Goal: Communication & Community: Answer question/provide support

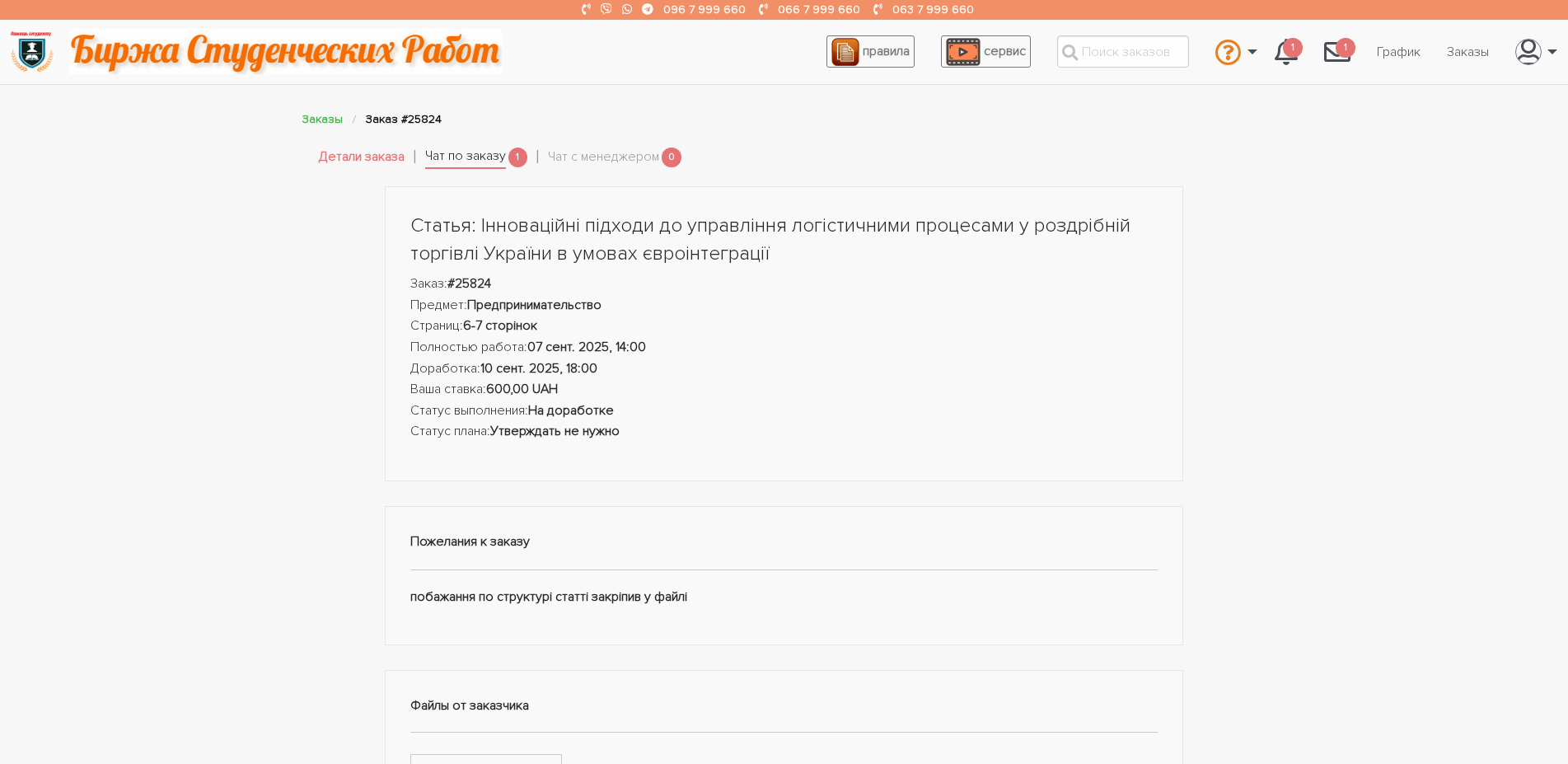
click at [481, 163] on link "Чат по заказу" at bounding box center [465, 157] width 81 height 23
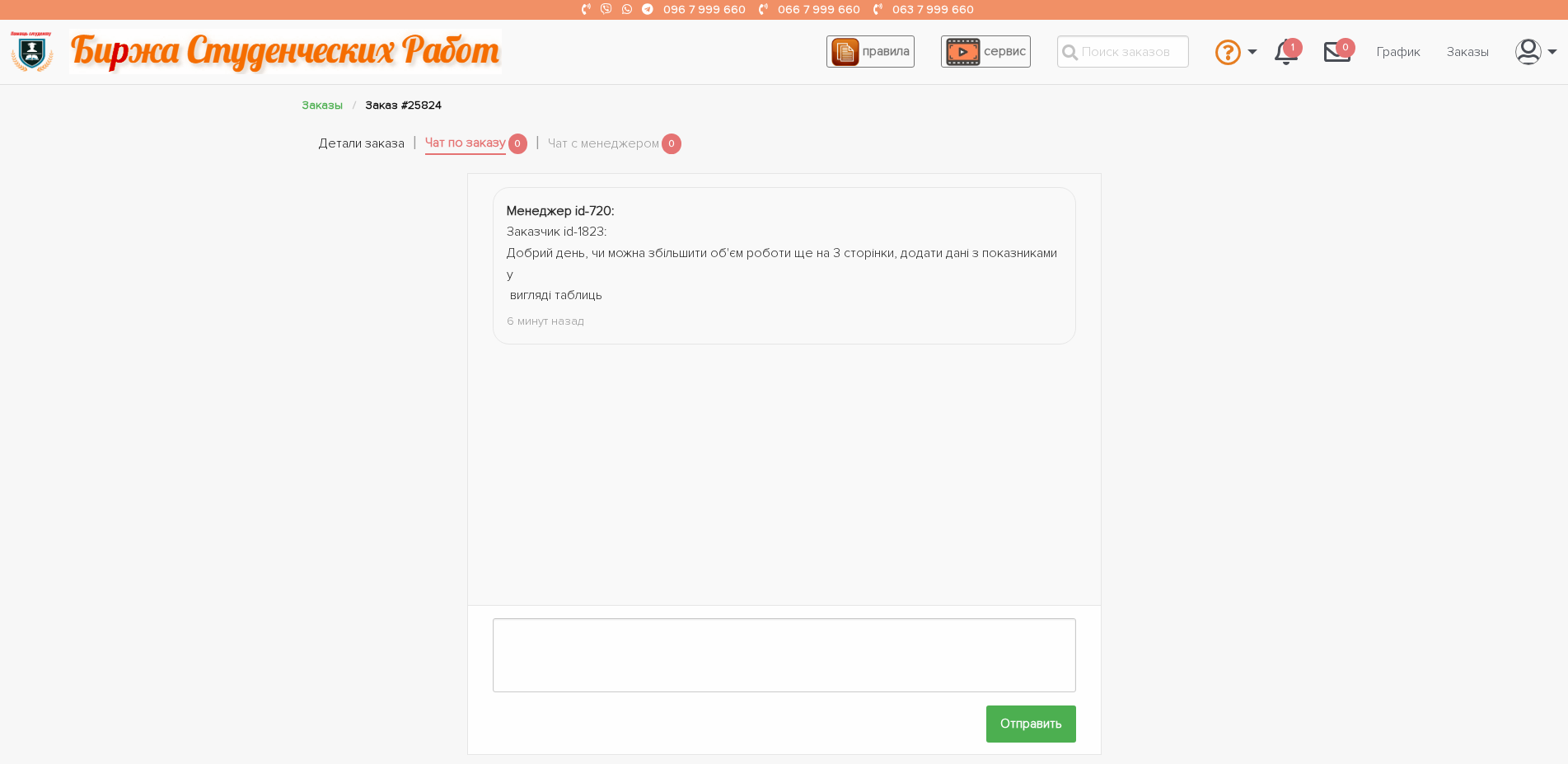
click at [377, 143] on link "Детали заказа" at bounding box center [361, 144] width 86 height 22
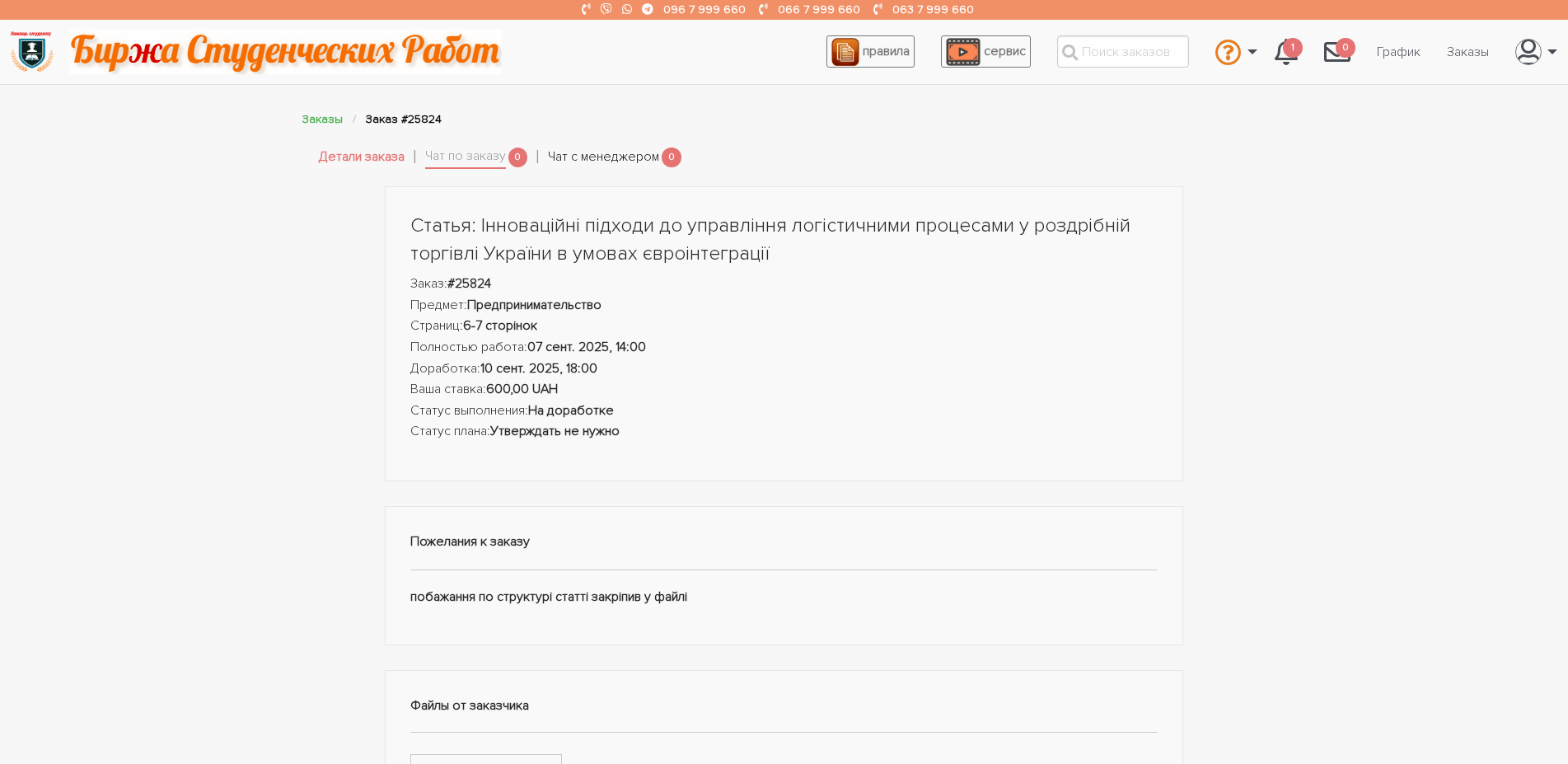
click at [601, 164] on link "Чат с менеджером" at bounding box center [603, 157] width 111 height 22
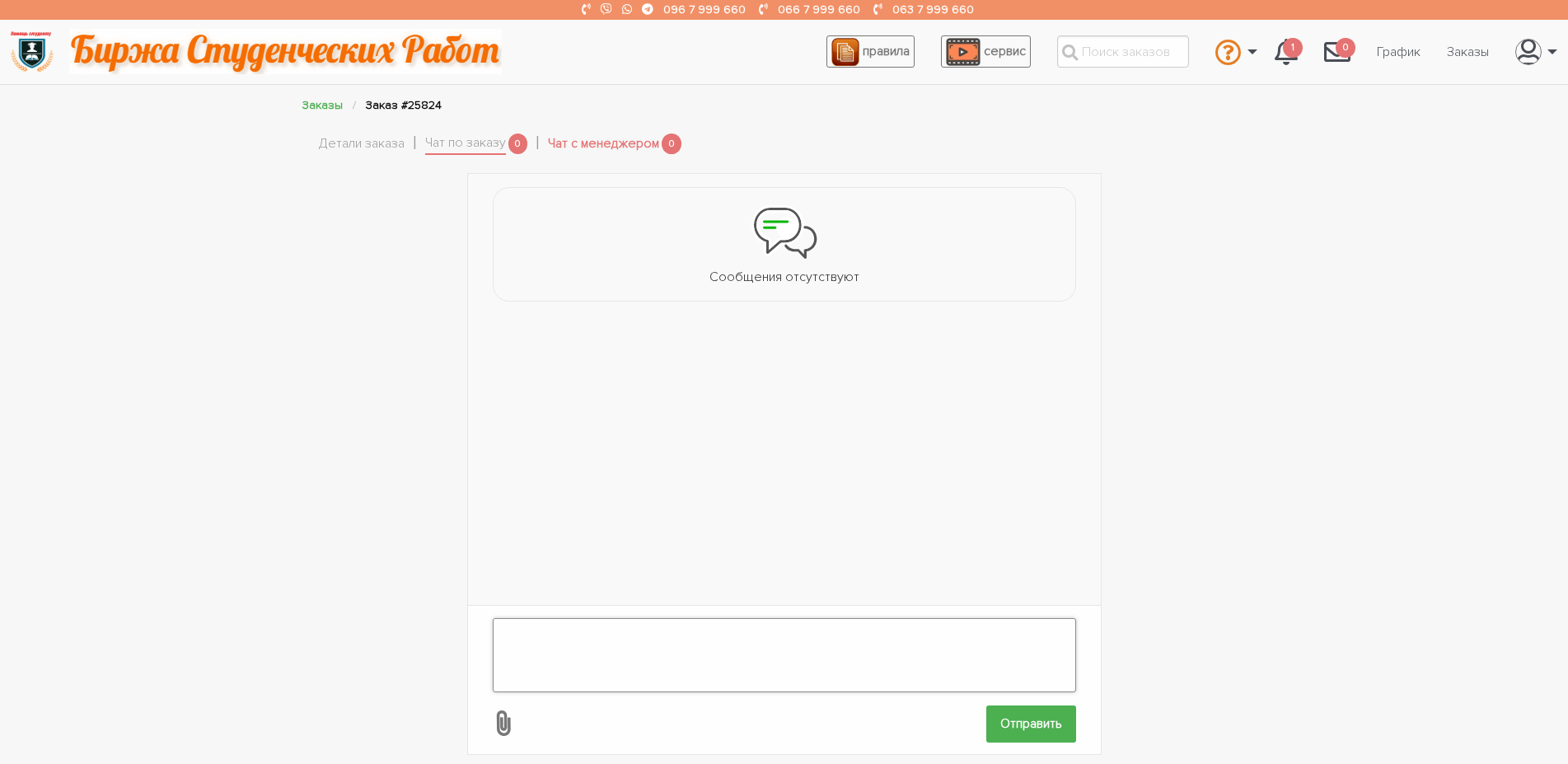
click at [597, 628] on textarea at bounding box center [784, 656] width 584 height 74
type textarea "L"
click at [609, 618] on textarea "Добрий вечір! Варість доопрацювання: 200 грн. Тому що правки стосуються збільше…" at bounding box center [784, 656] width 584 height 74
click at [689, 633] on textarea "Добрий вечір! Вартість доопрацювання: 200 грн. Тому що правки стосуються збільш…" at bounding box center [784, 656] width 584 height 74
drag, startPoint x: 798, startPoint y: 609, endPoint x: 582, endPoint y: 641, distance: 218.4
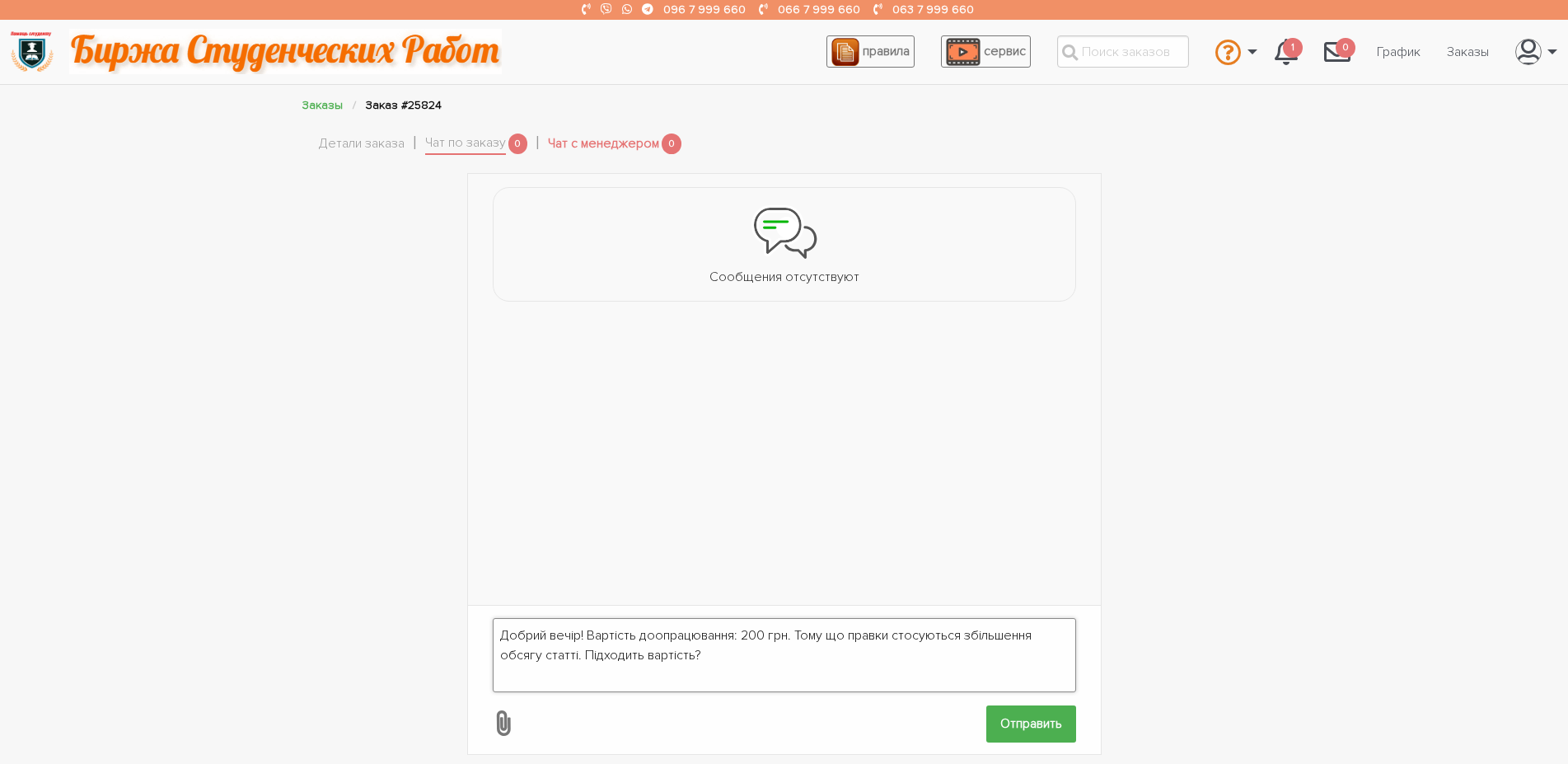
click at [582, 641] on textarea "Добрий вечір! Вартість доопрацювання: 200 грн. Тому що правки стосуються збільш…" at bounding box center [784, 656] width 584 height 74
click at [587, 618] on textarea "Добрий вечір! Вартість доопрацювання: 200 грн. Підходить вартість?" at bounding box center [784, 656] width 584 height 74
paste textarea "ому що правки стосуються збільшення обсягу статті."
click at [761, 618] on textarea "Добрий вечір! Це платне доопрацювання, Тому що правки стосуються збільшення обс…" at bounding box center [784, 656] width 584 height 74
type textarea "Добрий вечір! Це платне доопрацювання, тому що правки стосуються збільшення обс…"
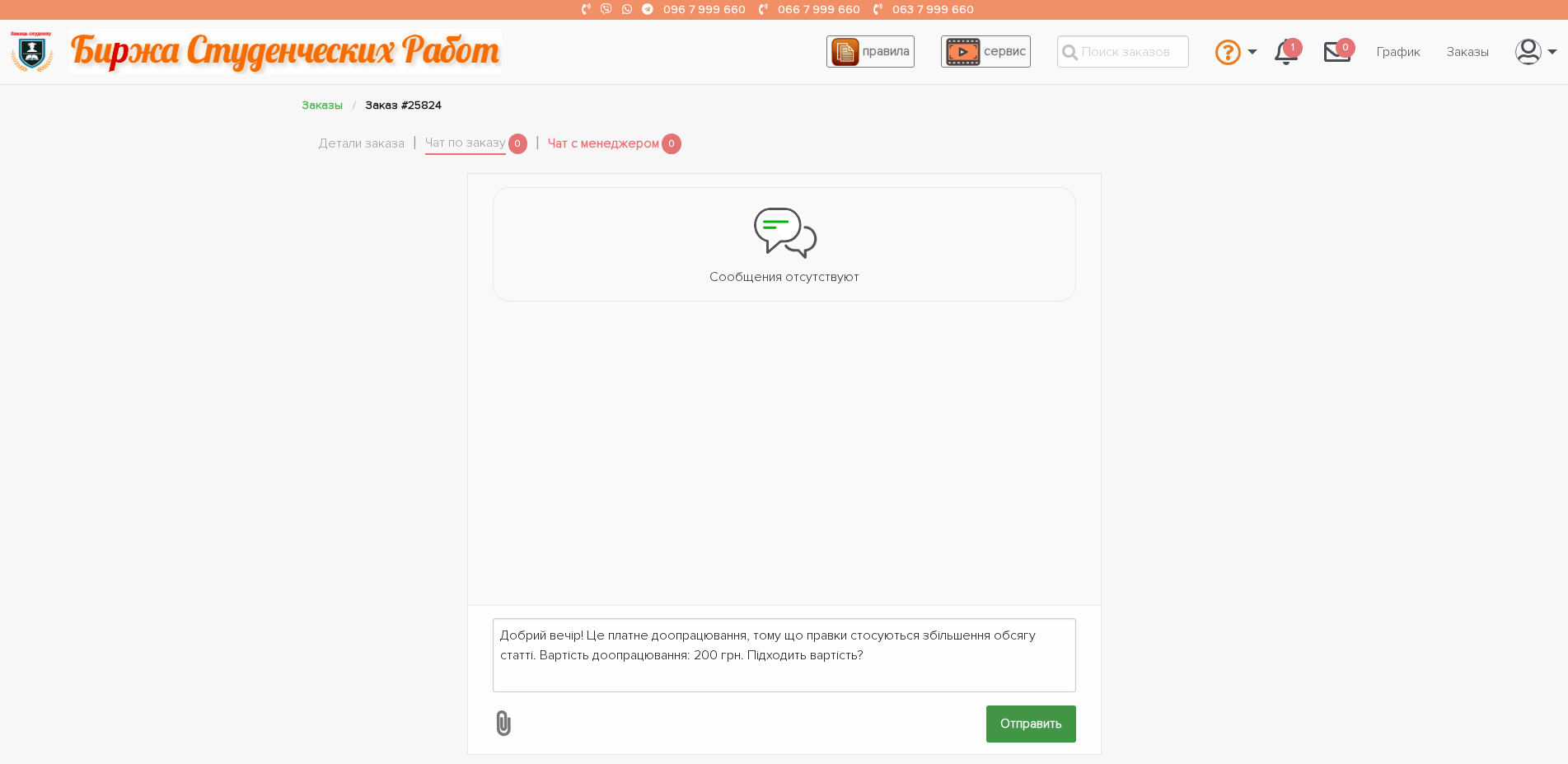
click at [1049, 715] on input "Отправить" at bounding box center [1031, 724] width 89 height 37
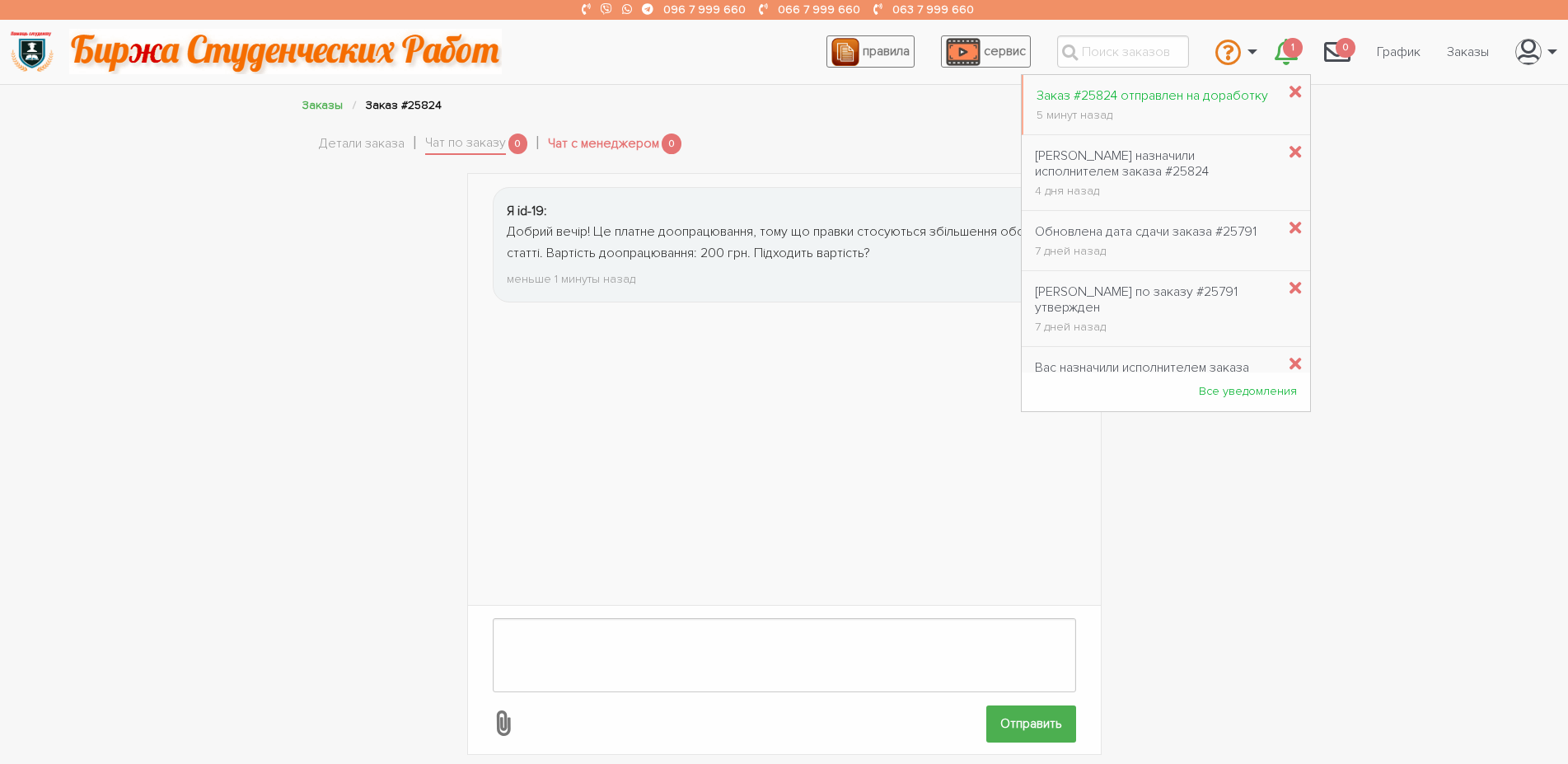
click at [1153, 100] on div "Заказ #25824 отправлен на доработку" at bounding box center [1152, 96] width 232 height 15
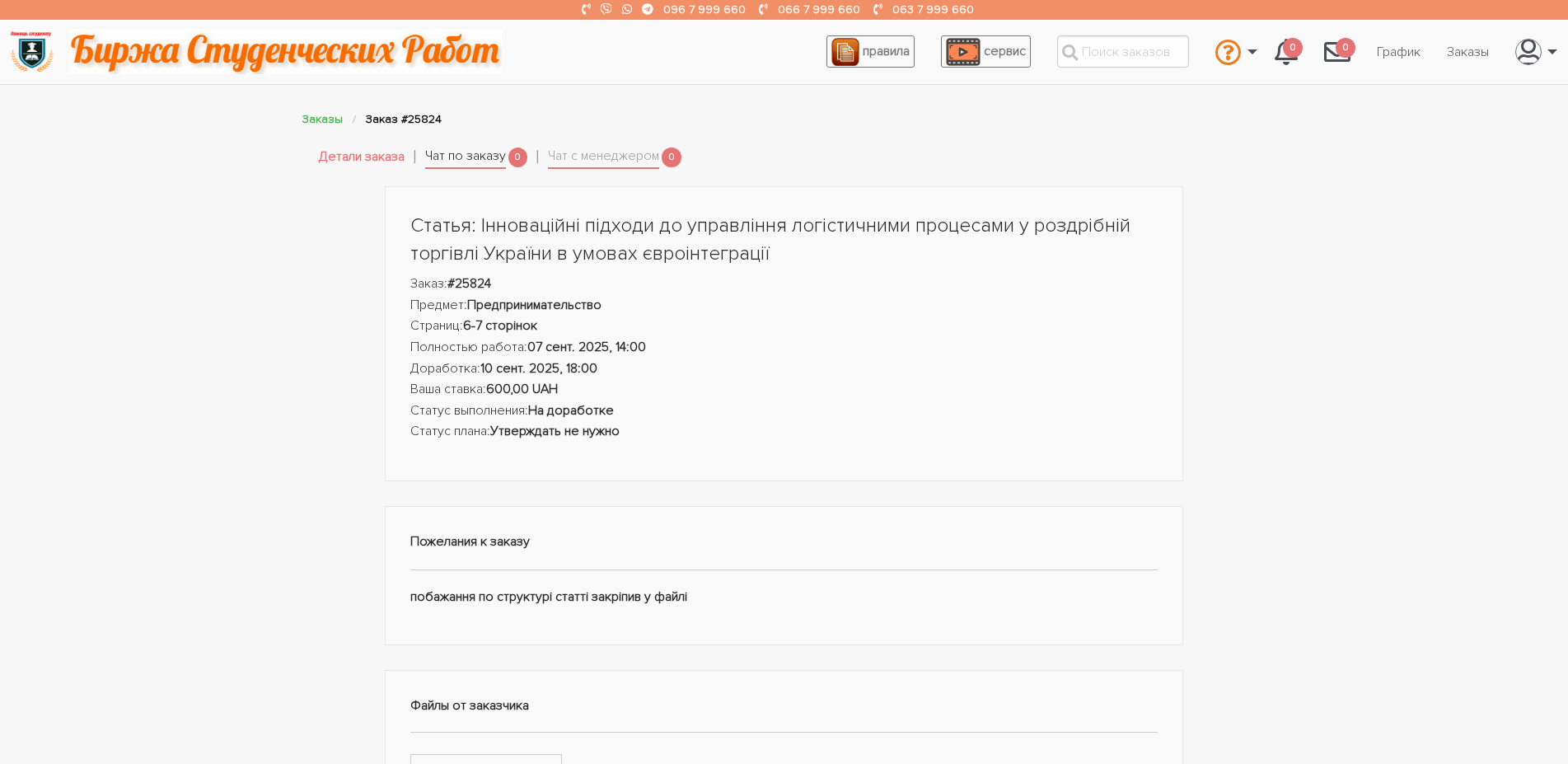
click at [437, 160] on link "Чат по заказу" at bounding box center [465, 157] width 81 height 23
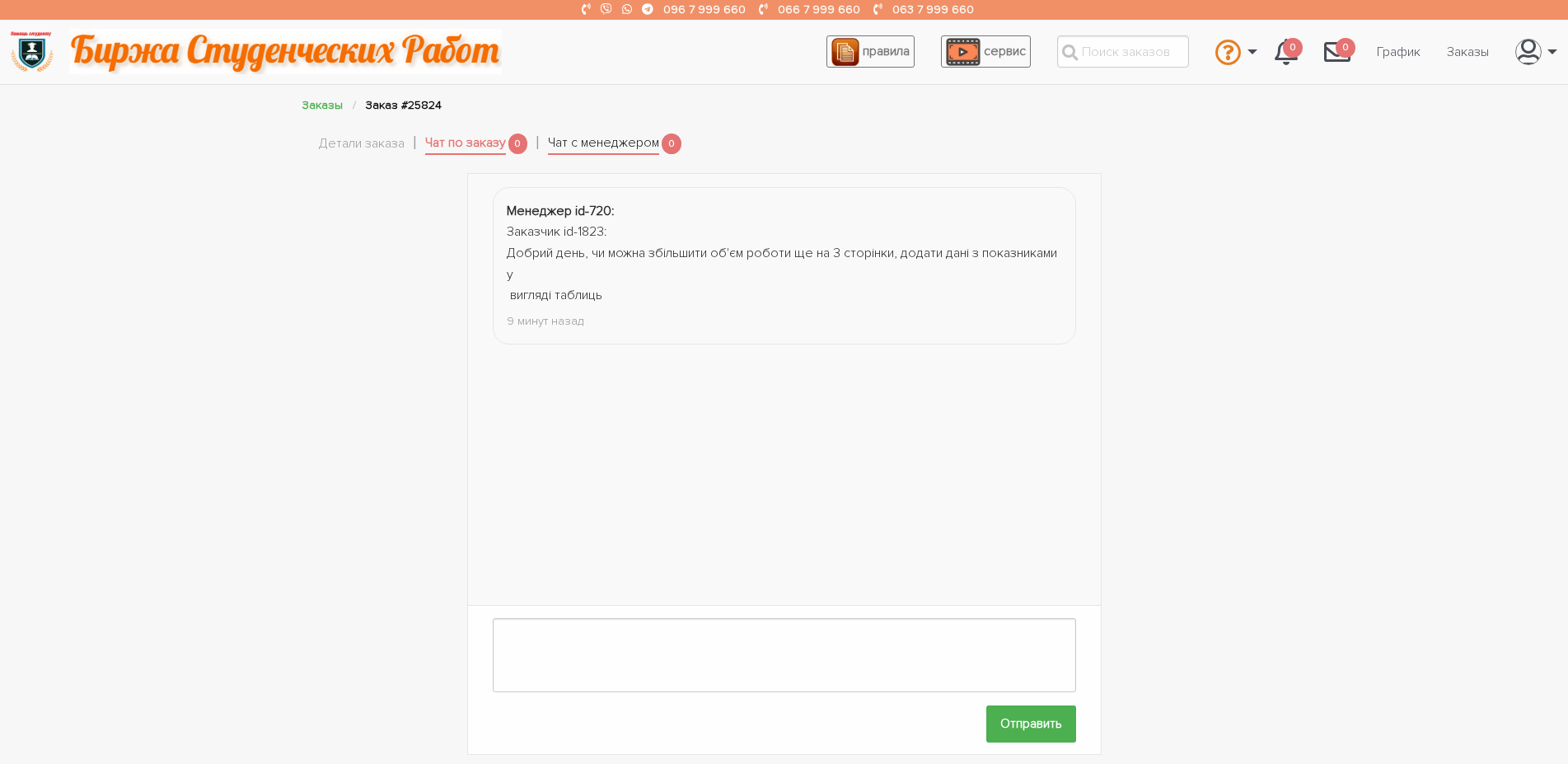
click at [640, 151] on link "Чат с менеджером" at bounding box center [603, 145] width 111 height 23
